Goal: Navigation & Orientation: Find specific page/section

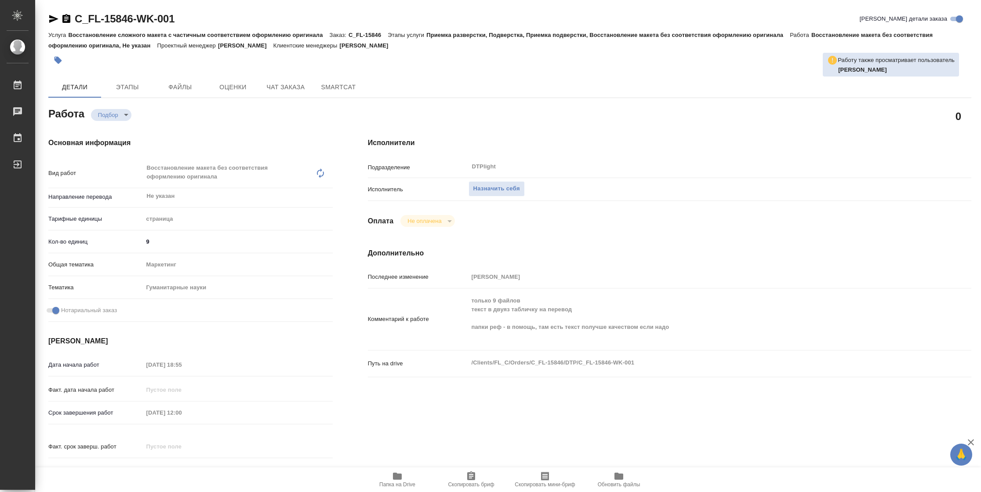
click at [410, 479] on span "Папка на Drive" at bounding box center [397, 479] width 63 height 17
